Goal: Obtain resource: Obtain resource

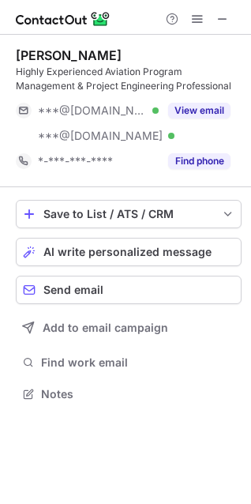
scroll to position [383, 251]
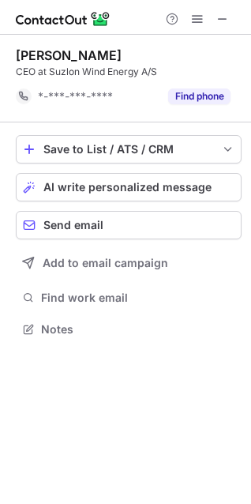
scroll to position [318, 251]
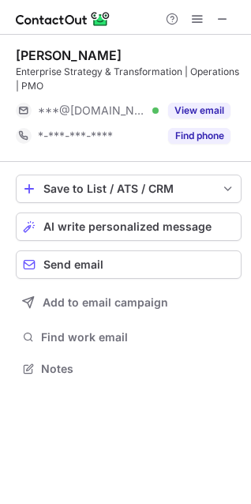
scroll to position [358, 251]
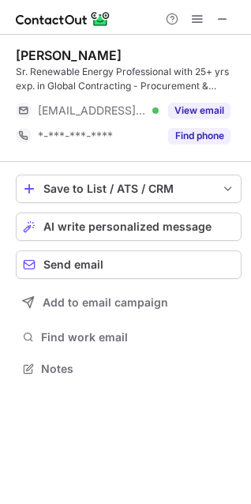
scroll to position [358, 251]
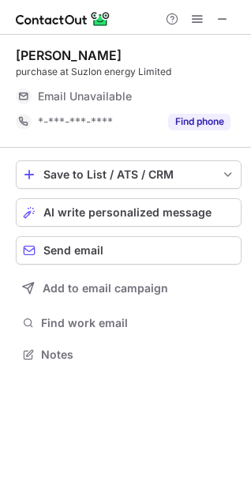
scroll to position [344, 251]
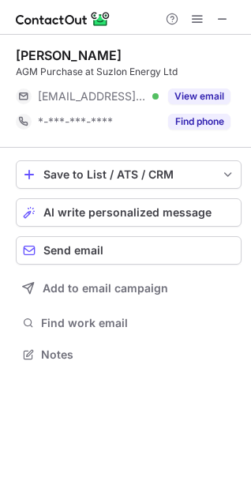
scroll to position [344, 251]
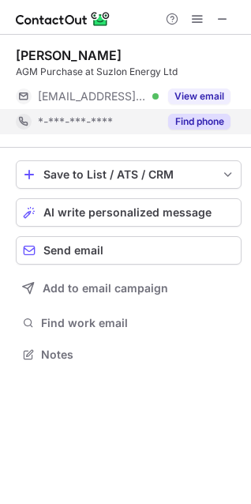
click at [196, 121] on button "Find phone" at bounding box center [199, 122] width 62 height 16
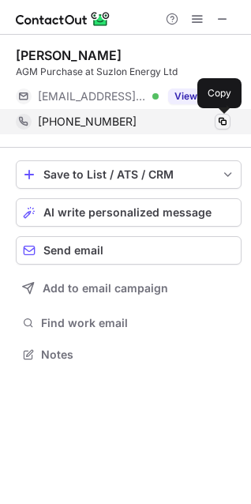
click at [224, 120] on span at bounding box center [223, 121] width 13 height 13
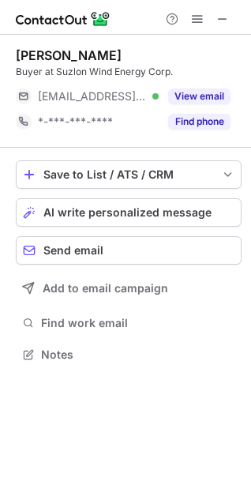
scroll to position [344, 251]
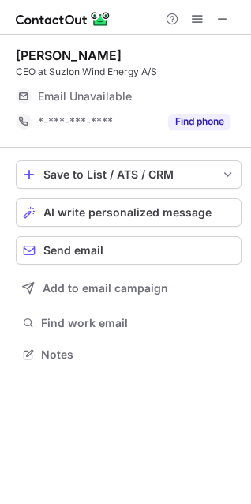
scroll to position [344, 251]
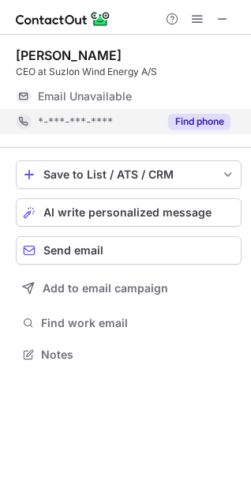
click at [181, 122] on button "Find phone" at bounding box center [199, 122] width 62 height 16
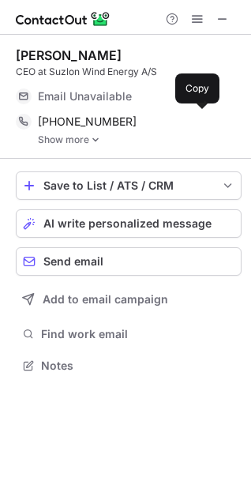
scroll to position [355, 251]
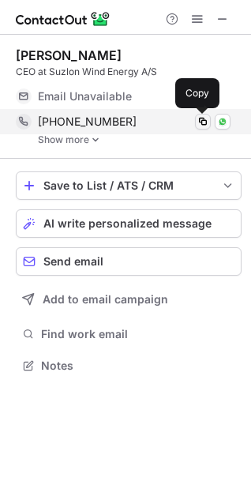
click at [204, 124] on span at bounding box center [203, 121] width 13 height 13
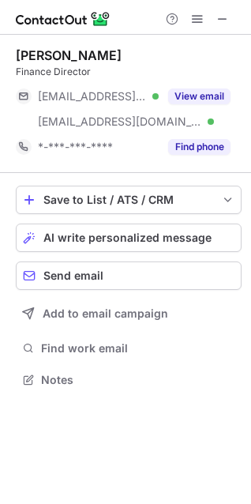
scroll to position [344, 251]
